Goal: Information Seeking & Learning: Learn about a topic

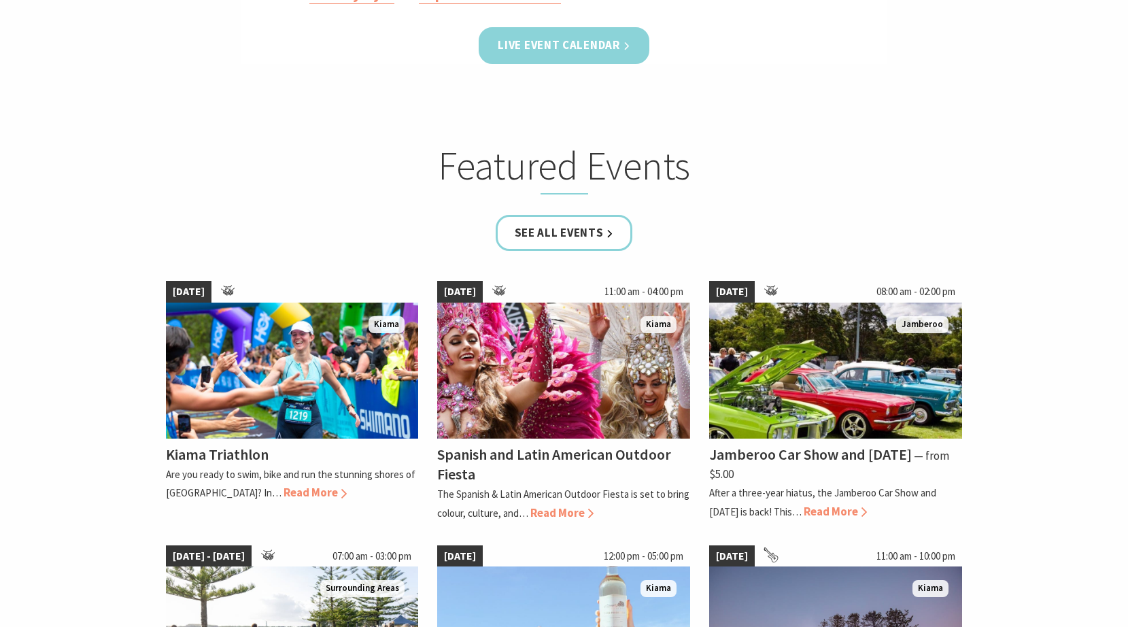
scroll to position [765, 0]
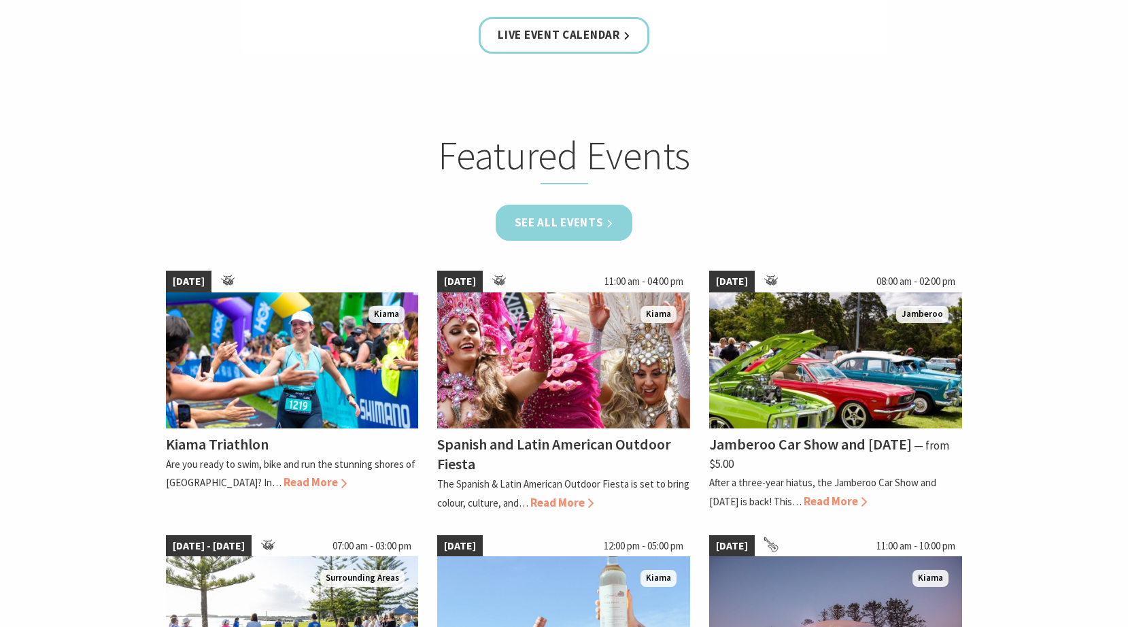
click at [575, 235] on link "See all Events" at bounding box center [564, 223] width 137 height 36
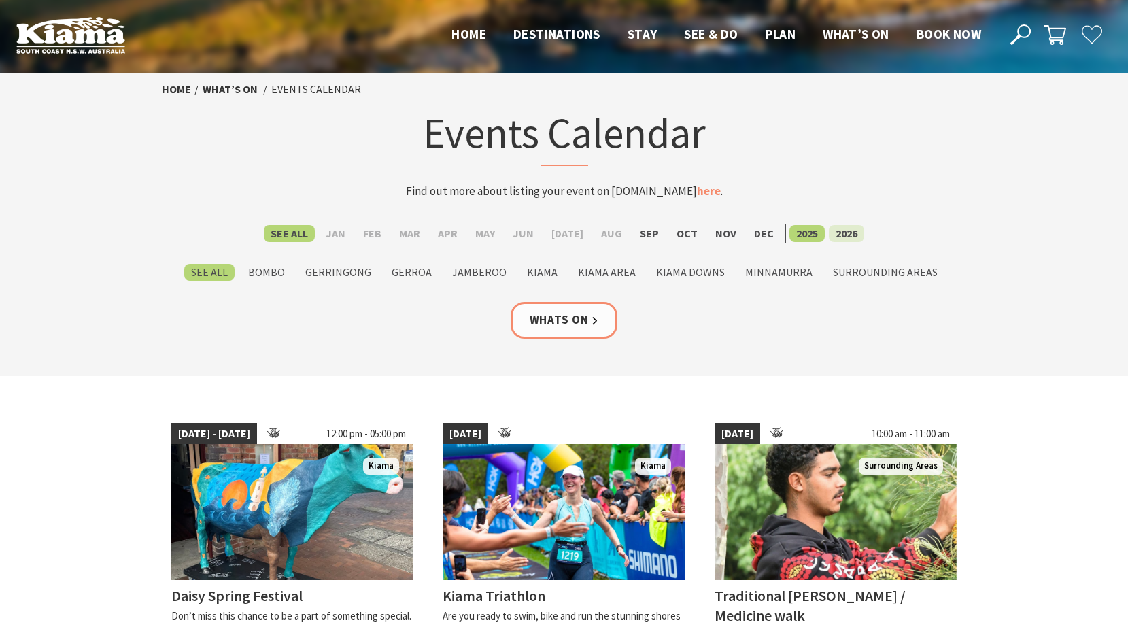
click at [844, 229] on label "2026" at bounding box center [846, 233] width 35 height 17
click at [0, 0] on input "2026" at bounding box center [0, 0] width 0 height 0
drag, startPoint x: 795, startPoint y: 233, endPoint x: 814, endPoint y: 233, distance: 19.0
click at [812, 233] on label "2025" at bounding box center [807, 233] width 35 height 17
click at [0, 0] on input "2025" at bounding box center [0, 0] width 0 height 0
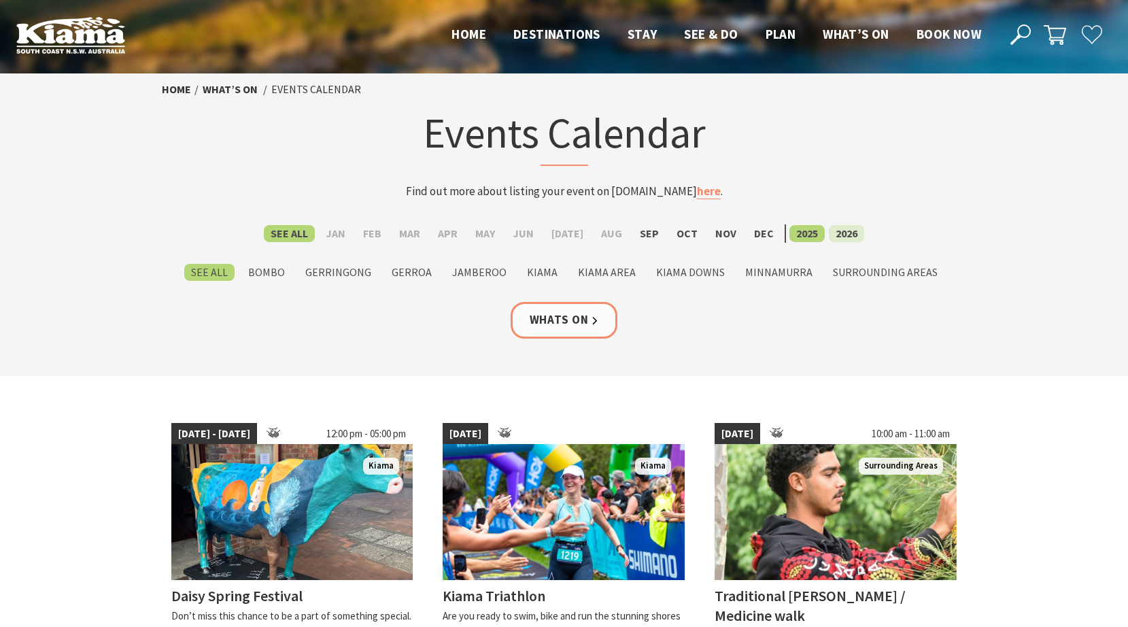
click at [845, 233] on label "2026" at bounding box center [846, 233] width 35 height 17
click at [0, 0] on input "2026" at bounding box center [0, 0] width 0 height 0
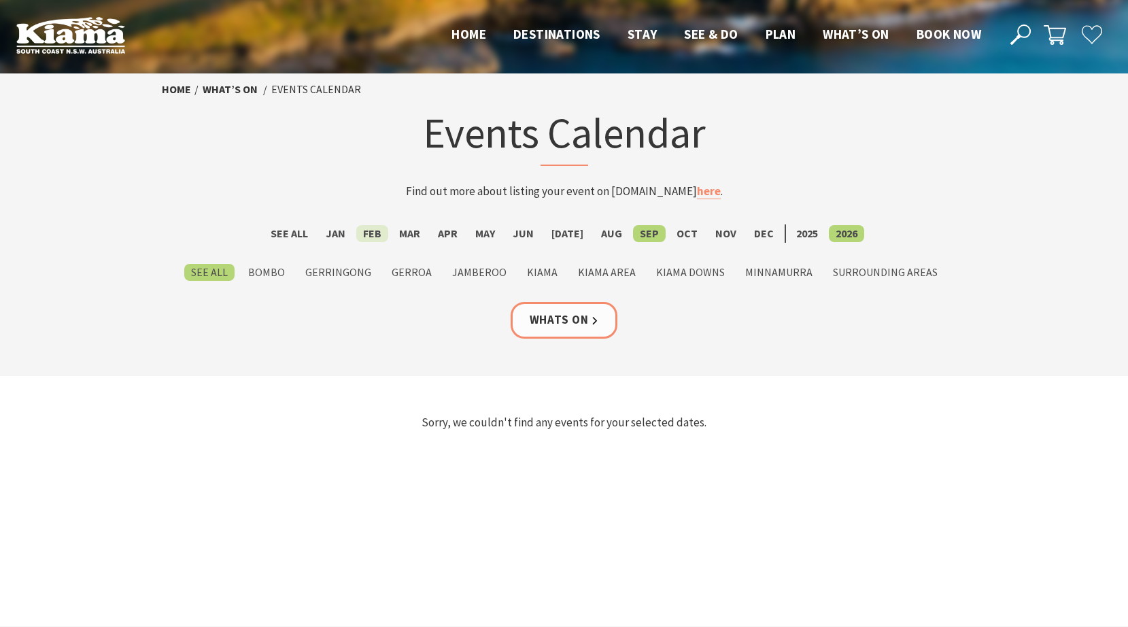
click at [376, 232] on label "Feb" at bounding box center [372, 233] width 32 height 17
click at [0, 0] on input "Feb" at bounding box center [0, 0] width 0 height 0
